Goal: Information Seeking & Learning: Learn about a topic

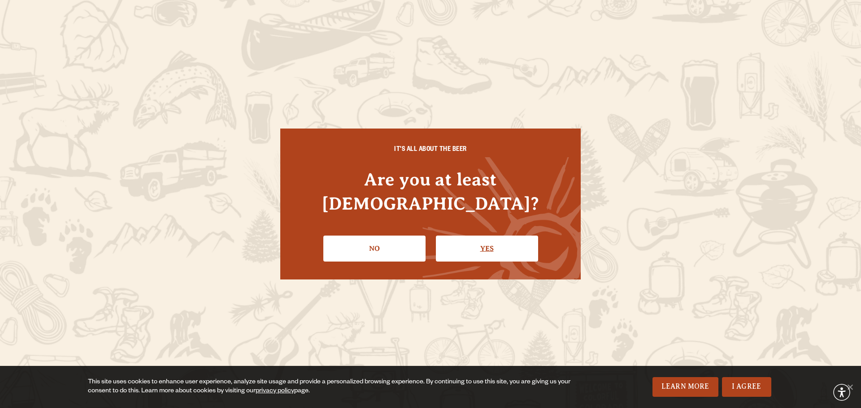
click at [469, 238] on link "Yes" at bounding box center [487, 249] width 102 height 26
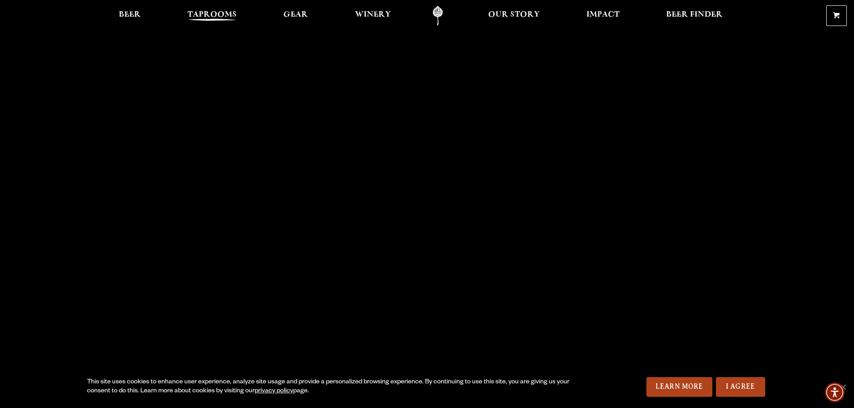
click at [219, 15] on span "Taprooms" at bounding box center [211, 14] width 49 height 7
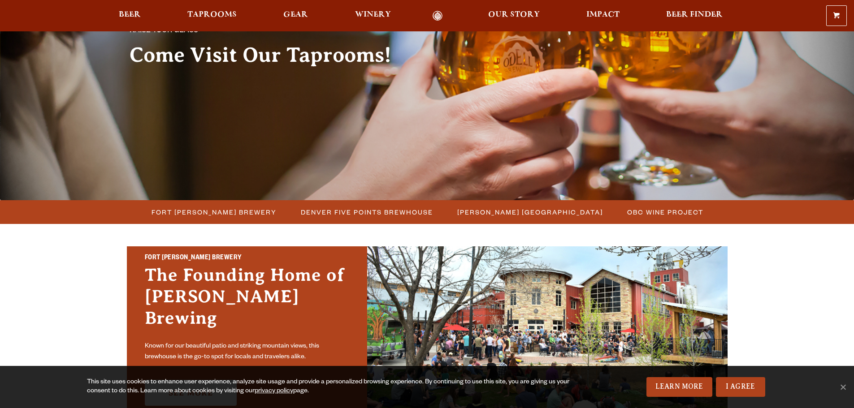
scroll to position [135, 0]
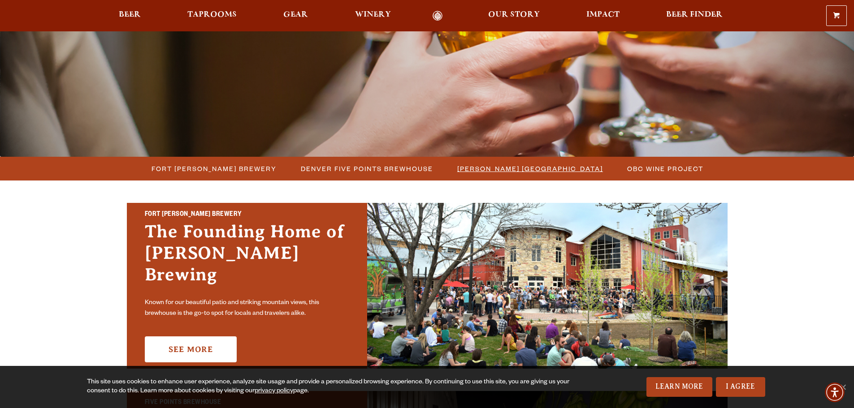
click at [484, 170] on span "[PERSON_NAME] [GEOGRAPHIC_DATA]" at bounding box center [530, 168] width 146 height 13
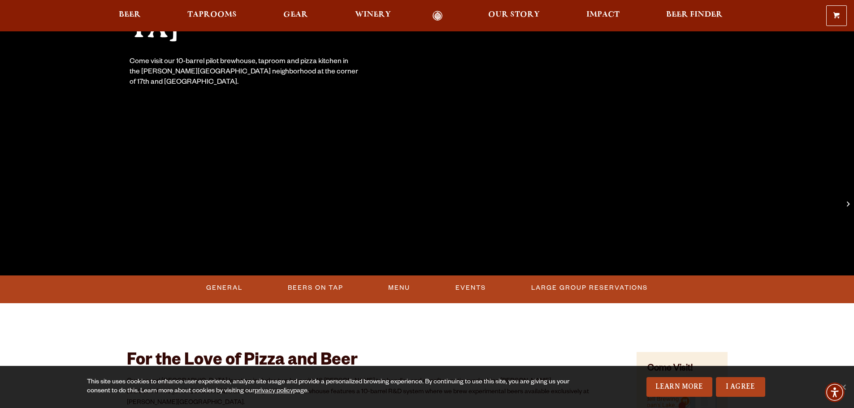
scroll to position [224, 0]
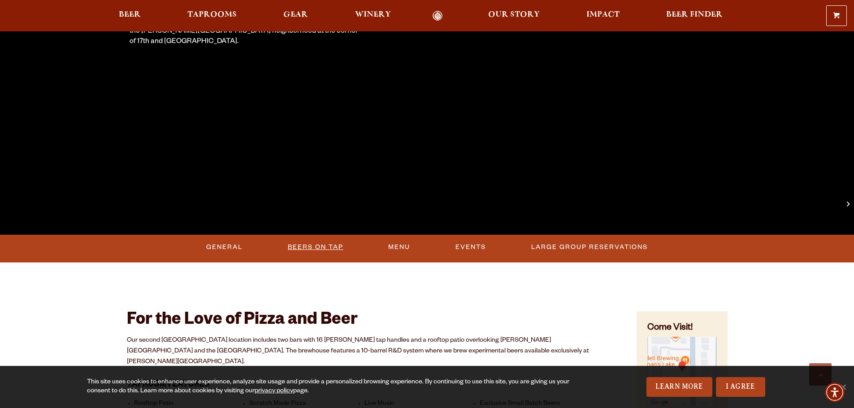
click at [329, 248] on link "Beers On Tap" at bounding box center [315, 247] width 63 height 21
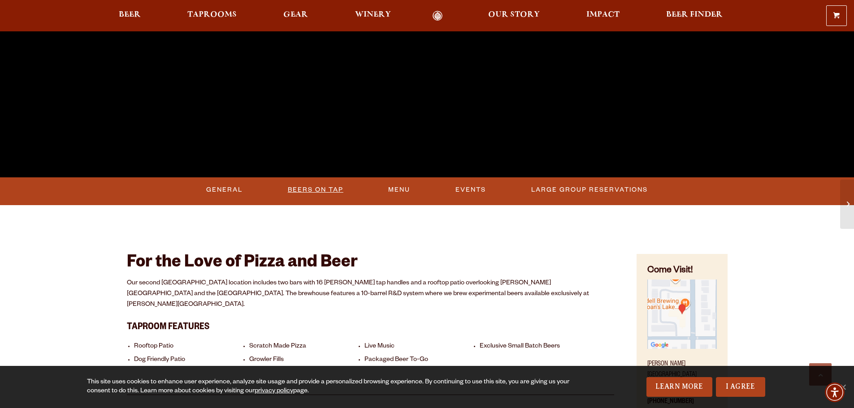
scroll to position [269, 0]
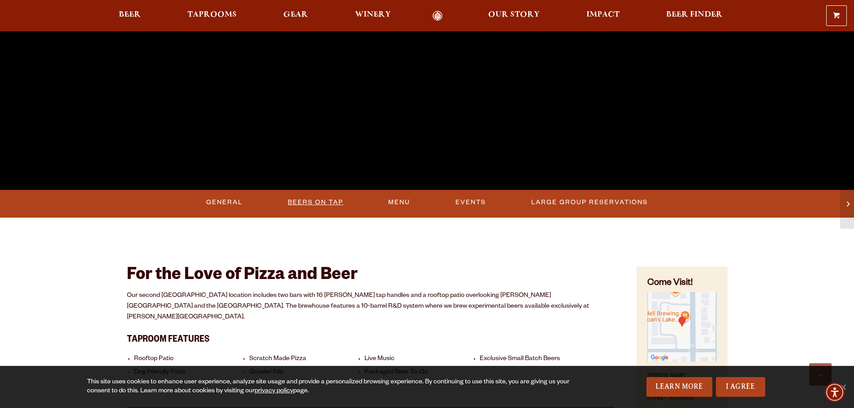
click at [301, 203] on link "Beers On Tap" at bounding box center [315, 202] width 63 height 21
click at [323, 202] on link "Beers On Tap" at bounding box center [318, 202] width 79 height 21
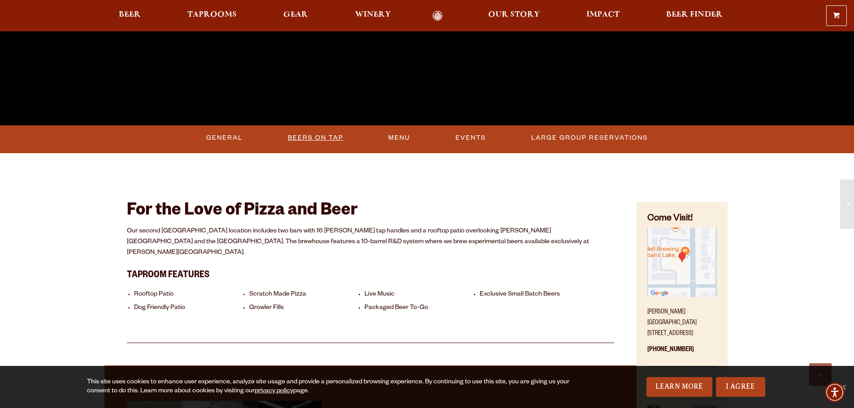
scroll to position [314, 0]
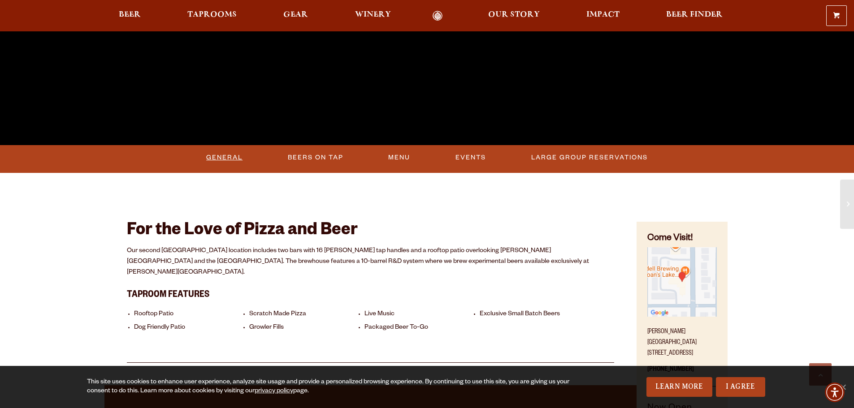
click at [234, 159] on link "General" at bounding box center [224, 158] width 43 height 21
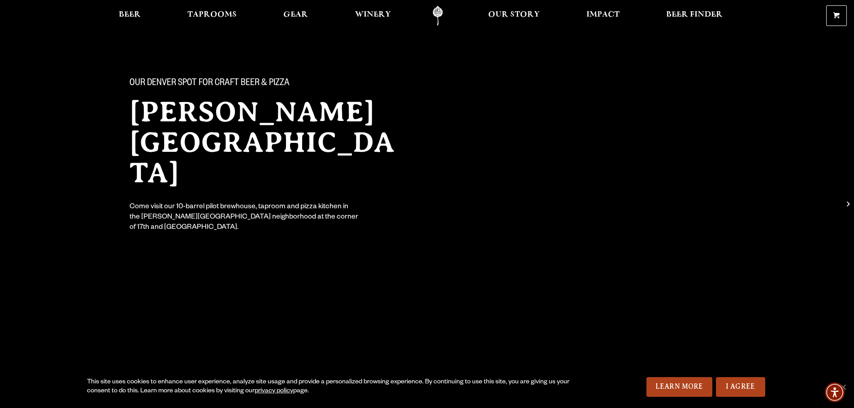
scroll to position [0, 0]
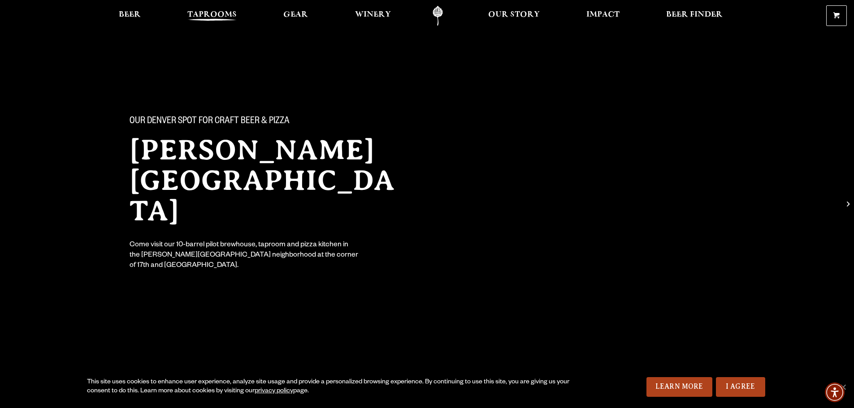
click at [216, 13] on span "Taprooms" at bounding box center [211, 14] width 49 height 7
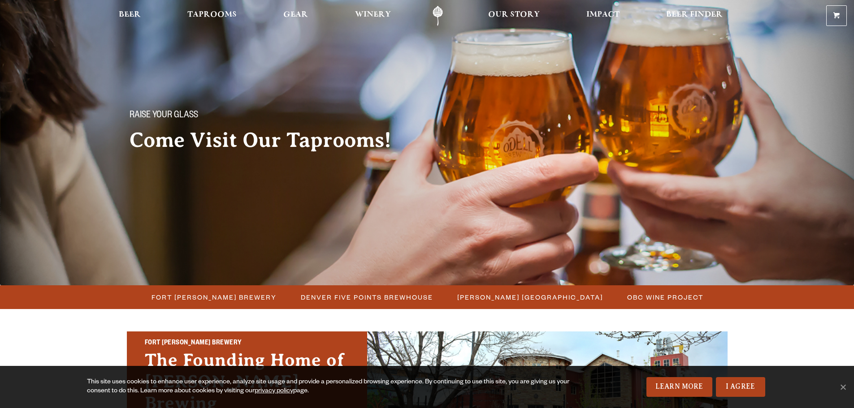
scroll to position [45, 0]
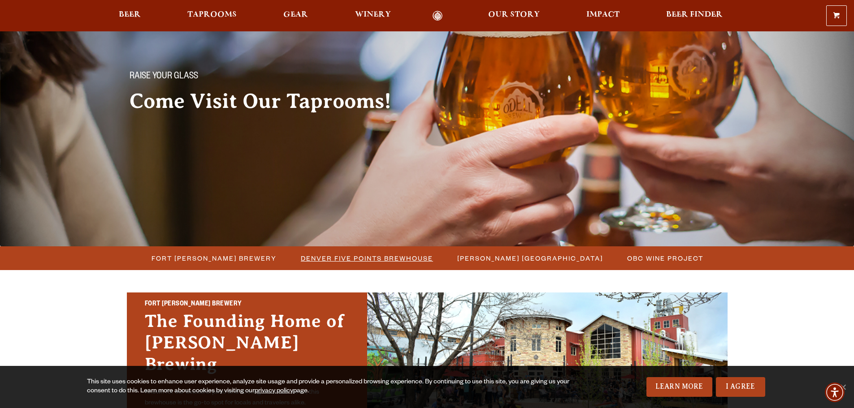
click at [366, 259] on span "Denver Five Points Brewhouse" at bounding box center [367, 258] width 132 height 13
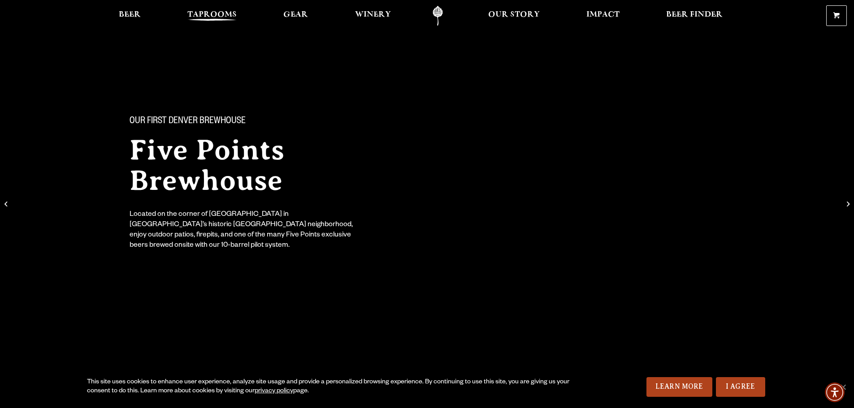
click at [215, 12] on span "Taprooms" at bounding box center [211, 14] width 49 height 7
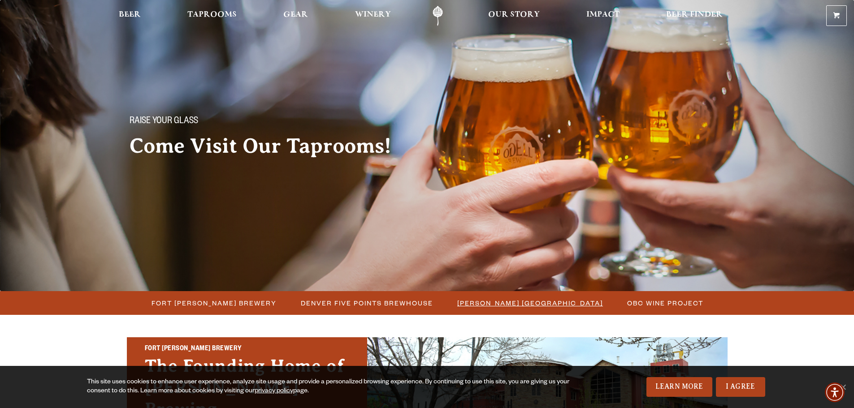
click at [501, 306] on span "[PERSON_NAME] [GEOGRAPHIC_DATA]" at bounding box center [530, 303] width 146 height 13
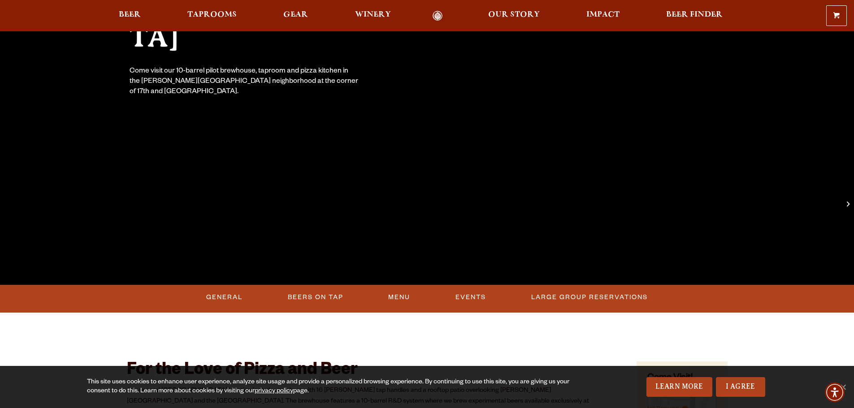
scroll to position [179, 0]
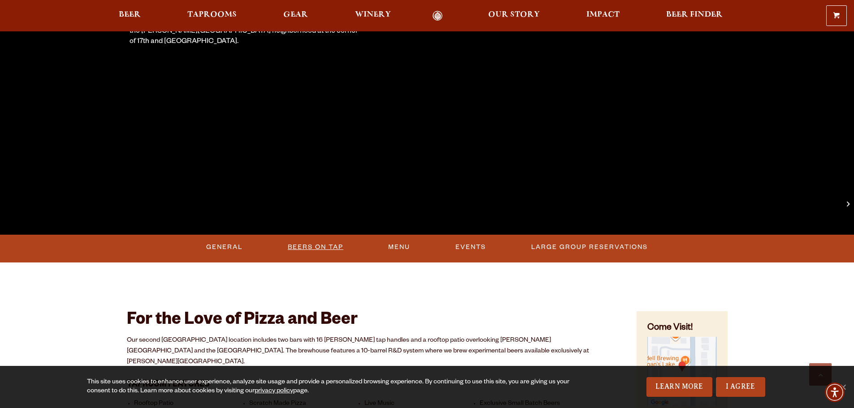
click at [308, 251] on link "Beers On Tap" at bounding box center [315, 247] width 63 height 21
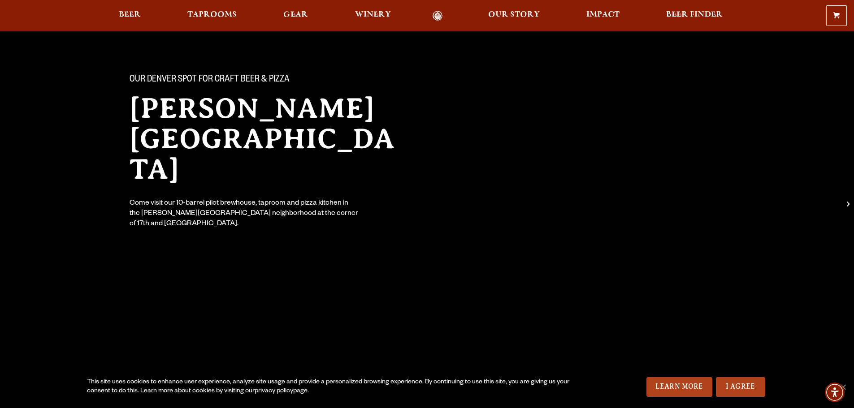
scroll to position [0, 0]
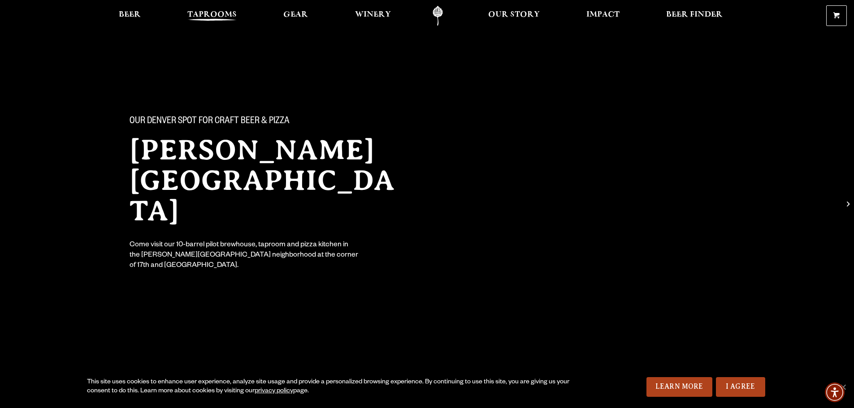
click at [214, 18] on span "Taprooms" at bounding box center [211, 14] width 49 height 7
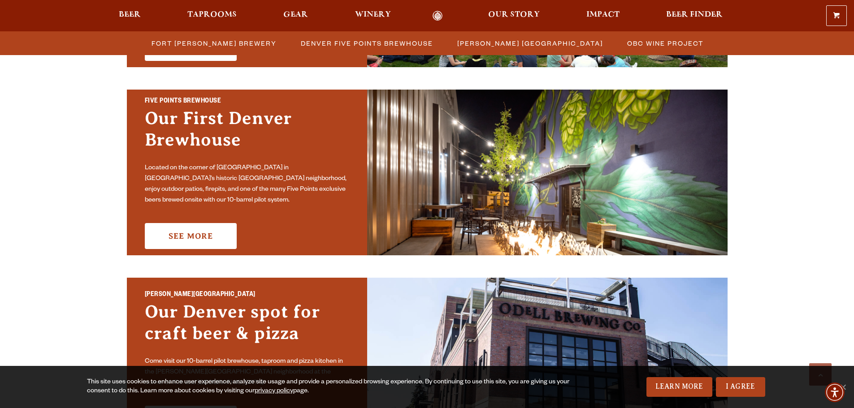
scroll to position [448, 0]
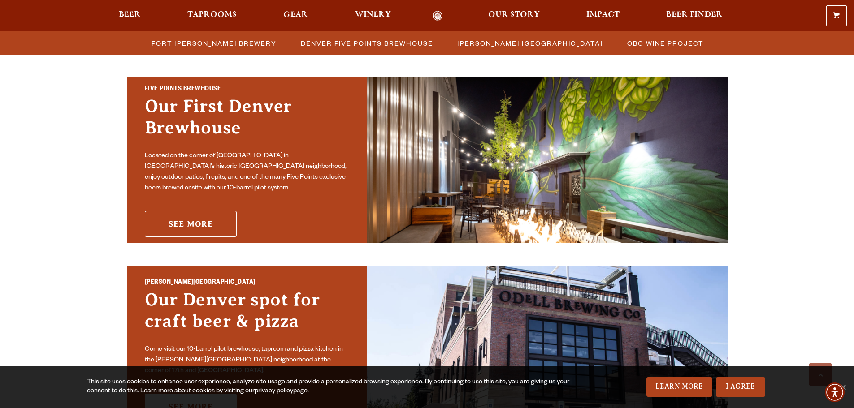
click at [209, 214] on link "See More" at bounding box center [191, 224] width 92 height 26
